Goal: Obtain resource: Download file/media

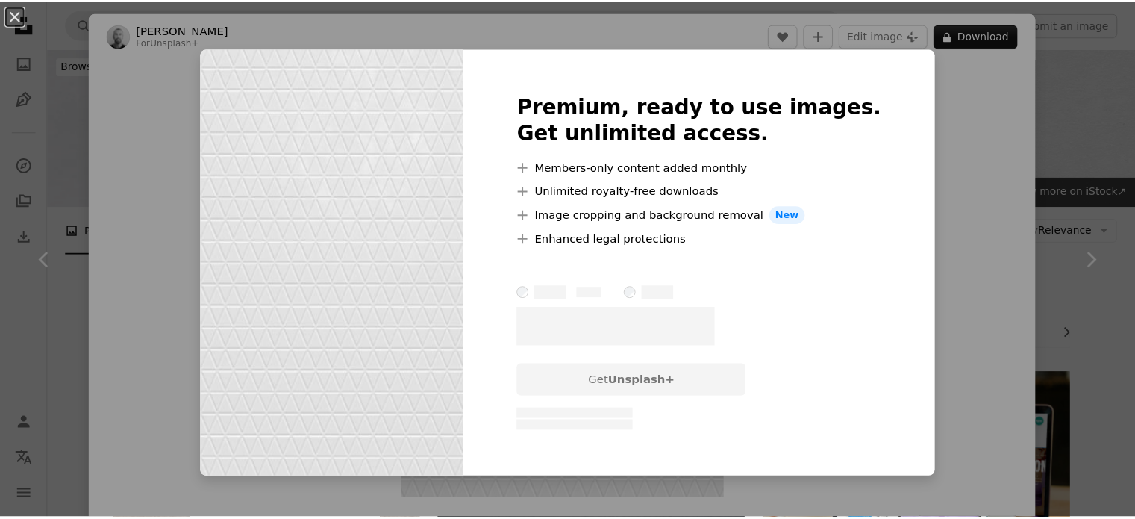
scroll to position [646, 0]
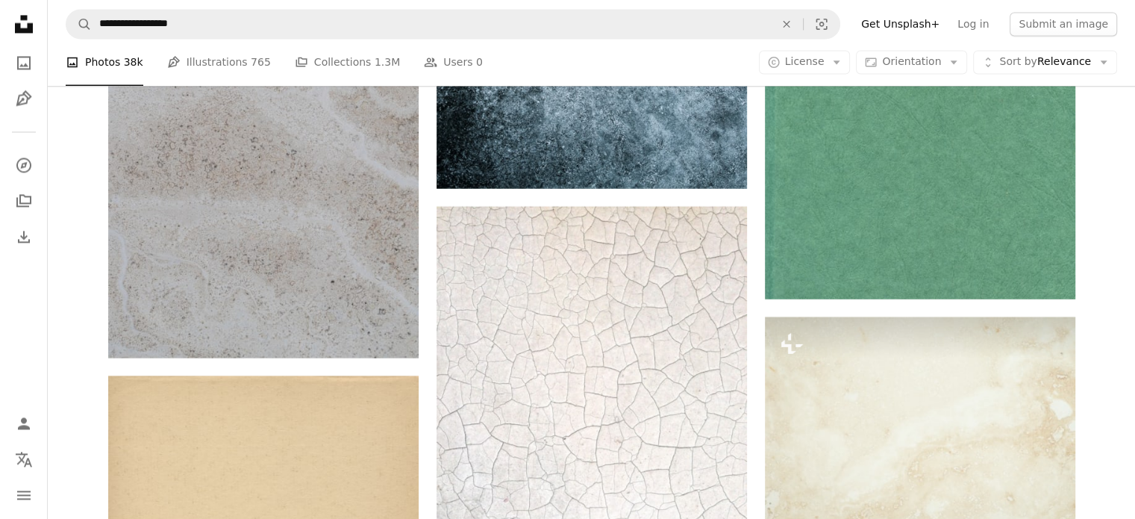
scroll to position [13777, 0]
